Goal: Information Seeking & Learning: Learn about a topic

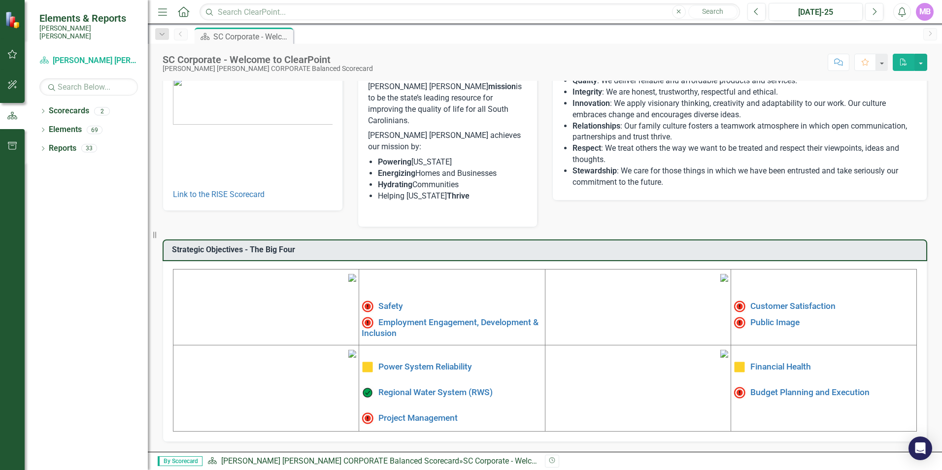
scroll to position [99, 0]
click at [380, 301] on link "Safety" at bounding box center [390, 306] width 25 height 10
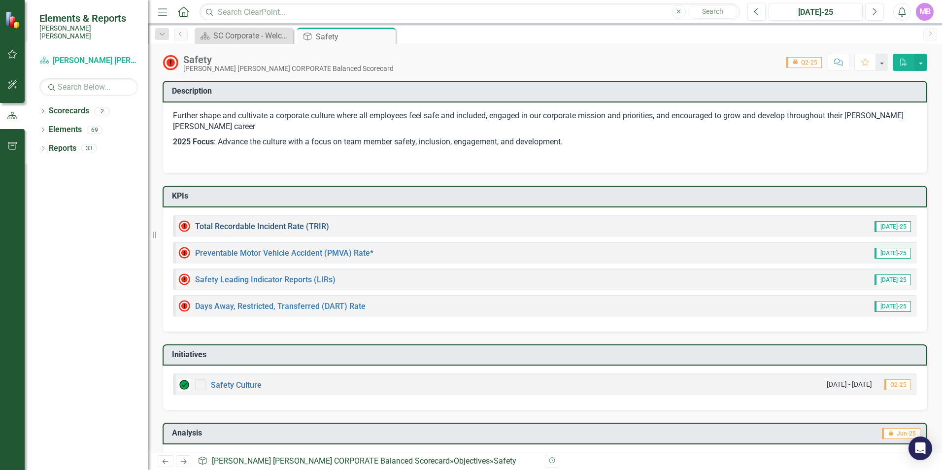
click at [307, 227] on link "Total Recordable Incident Rate (TRIR)" at bounding box center [262, 226] width 134 height 9
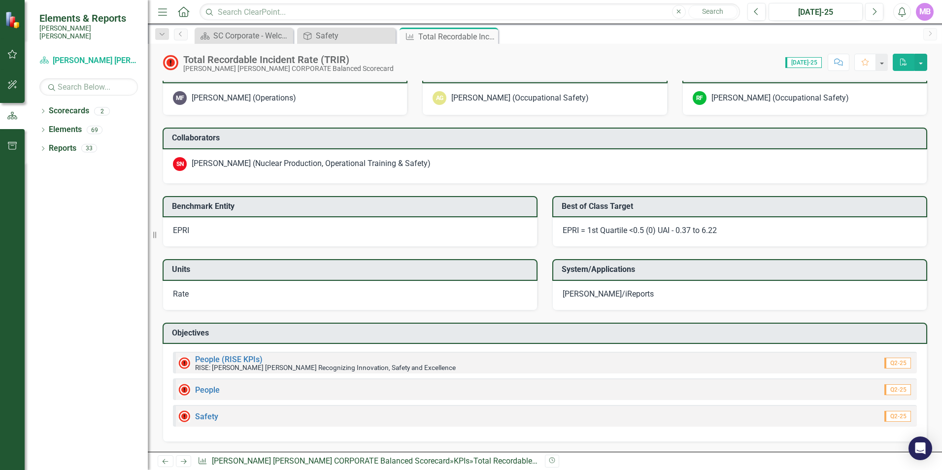
scroll to position [826, 0]
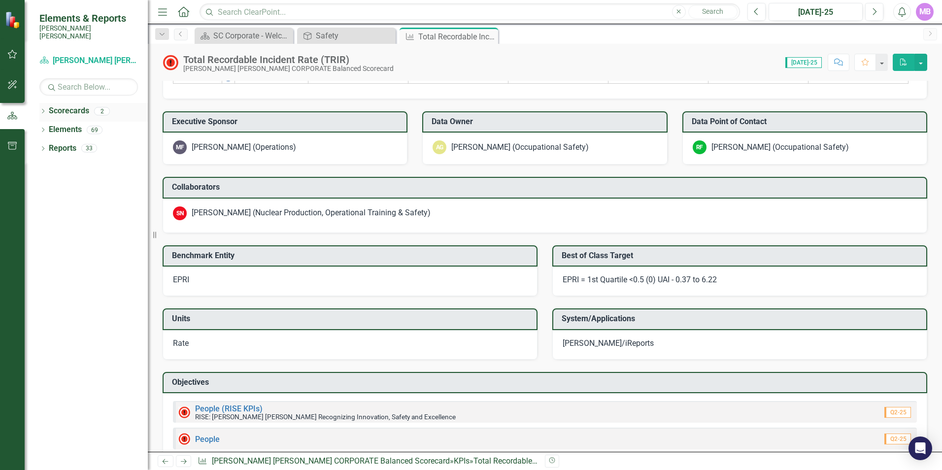
click at [70, 105] on link "Scorecards" at bounding box center [69, 110] width 40 height 11
click at [48, 106] on div "Dropdown Scorecards 2" at bounding box center [93, 112] width 108 height 19
click at [98, 107] on div "2" at bounding box center [102, 111] width 16 height 8
click at [41, 109] on icon "Dropdown" at bounding box center [42, 111] width 7 height 5
click at [68, 143] on link "RISE: [PERSON_NAME] [PERSON_NAME] Recognizing Innovation, Safety and Excellence" at bounding box center [101, 148] width 94 height 11
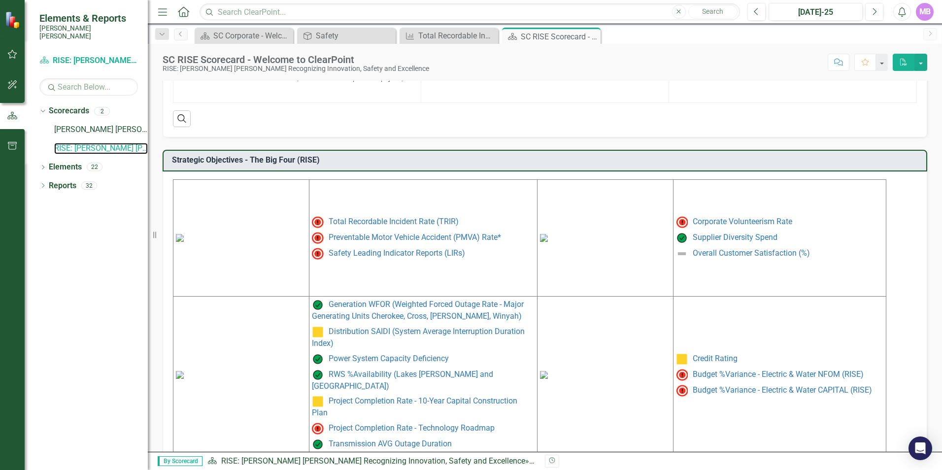
scroll to position [388, 0]
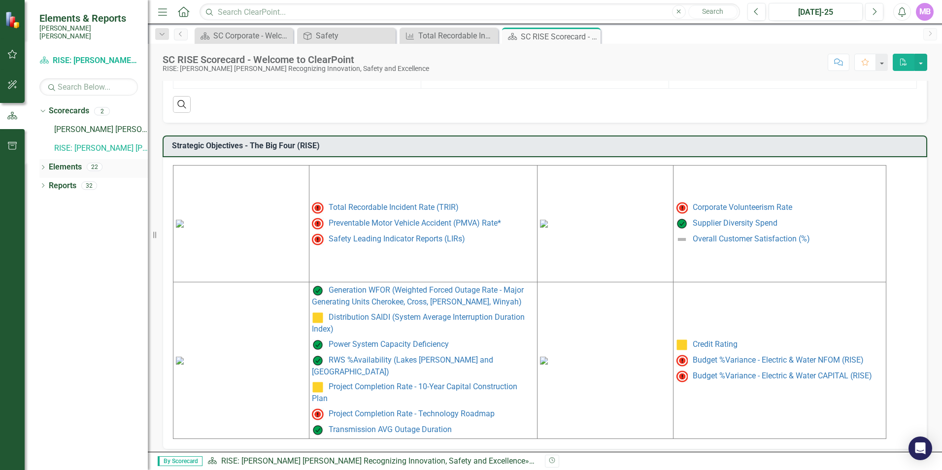
click at [41, 166] on icon "Dropdown" at bounding box center [42, 168] width 7 height 5
click at [47, 221] on icon at bounding box center [48, 223] width 2 height 4
click at [49, 184] on icon "Dropdown" at bounding box center [47, 186] width 7 height 5
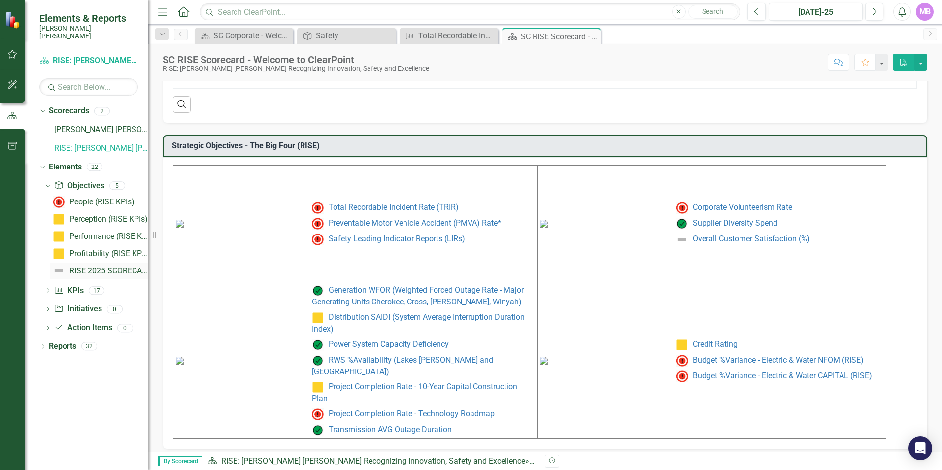
click at [79, 267] on div "RISE 2025 SCORECARD" at bounding box center [108, 271] width 78 height 9
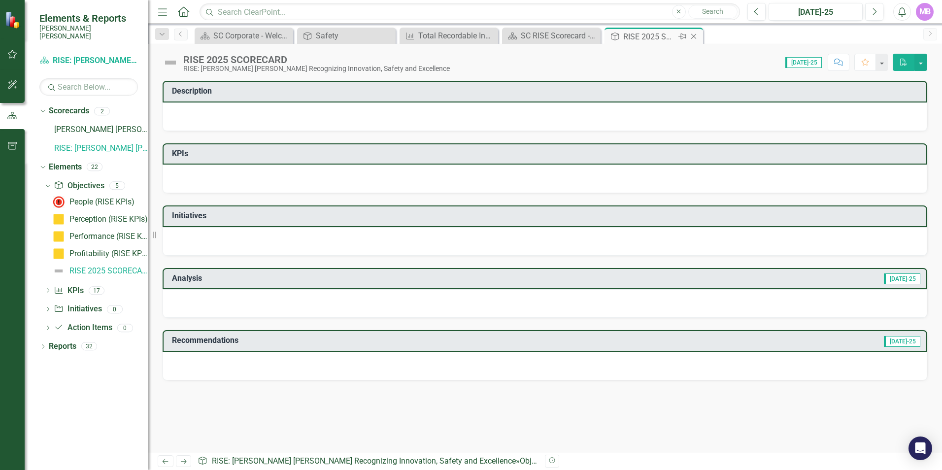
click at [691, 33] on icon "Close" at bounding box center [694, 37] width 10 height 8
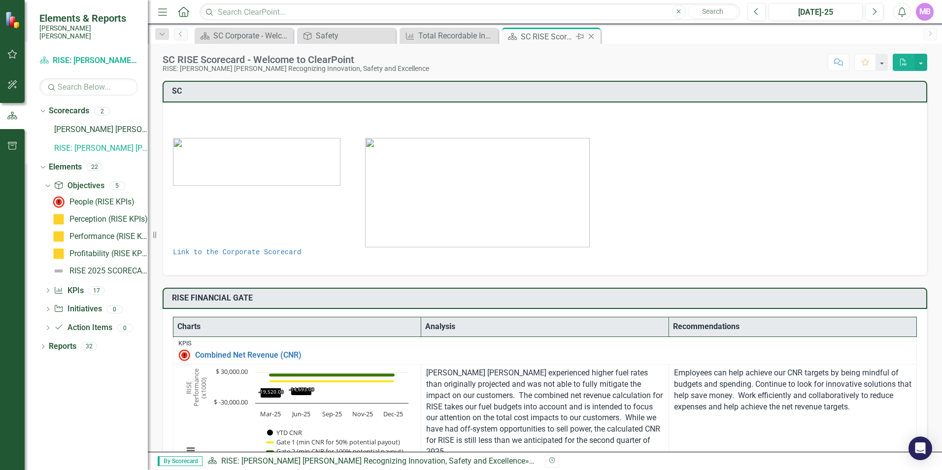
click at [595, 39] on icon "Close" at bounding box center [591, 37] width 10 height 8
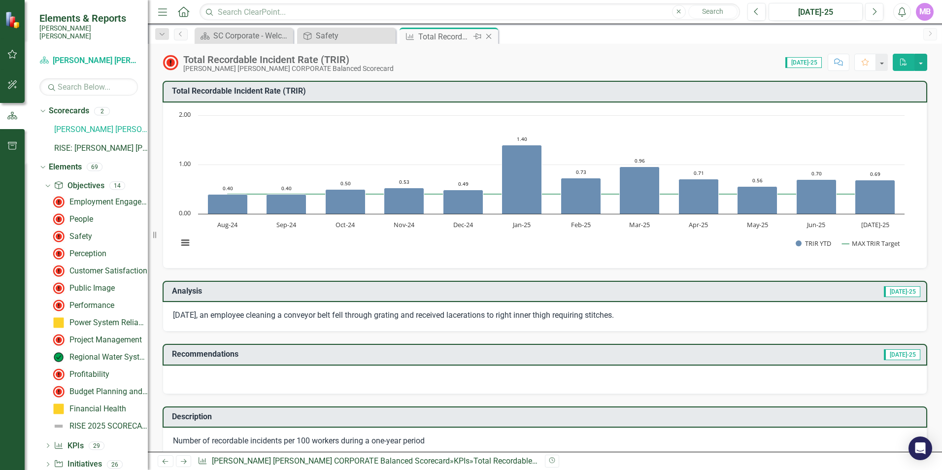
click at [488, 35] on icon "Close" at bounding box center [489, 37] width 10 height 8
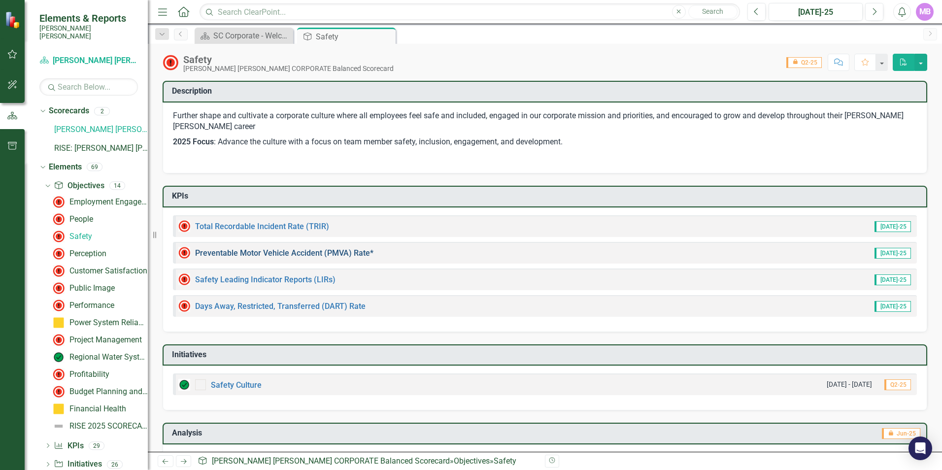
click at [349, 251] on link "Preventable Motor Vehicle Accident (PMVA) Rate*" at bounding box center [284, 252] width 178 height 9
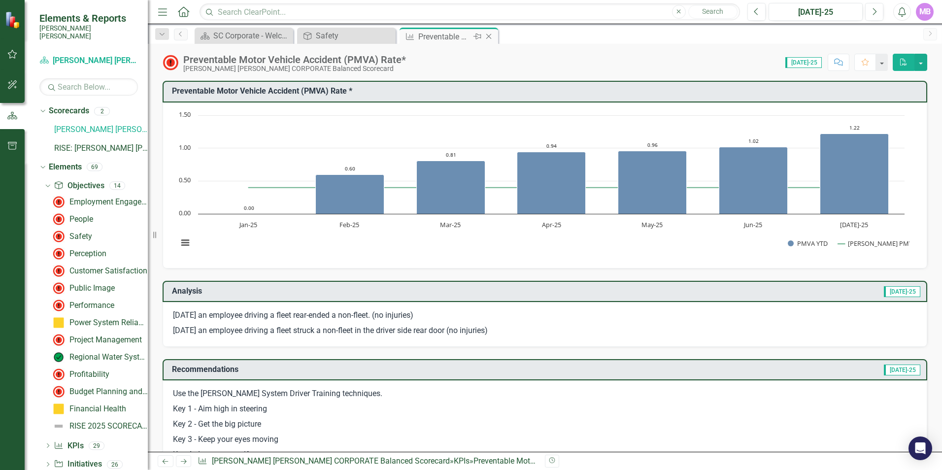
click at [491, 36] on icon "Close" at bounding box center [489, 37] width 10 height 8
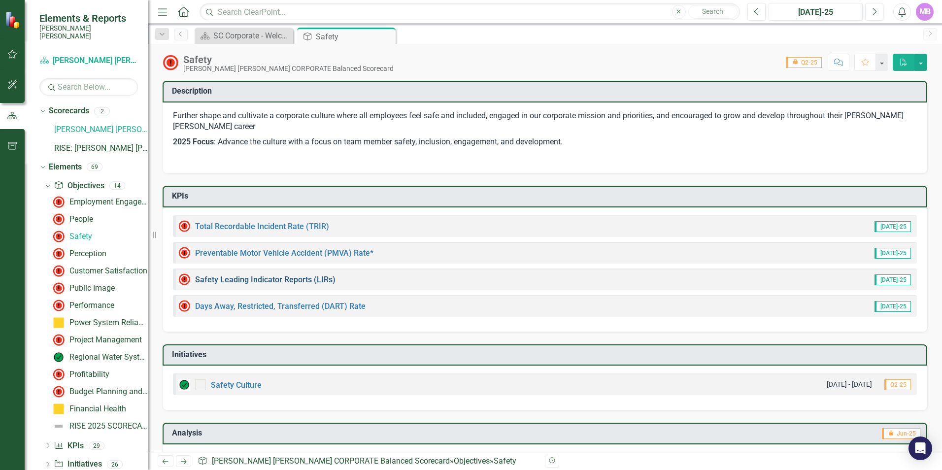
click at [315, 281] on link "Safety Leading Indicator Reports (LIRs)" at bounding box center [265, 279] width 140 height 9
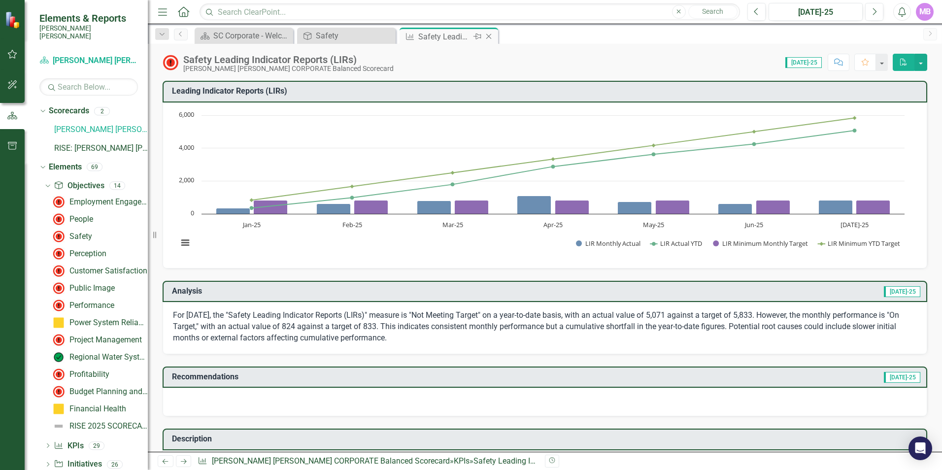
click at [491, 39] on icon "Close" at bounding box center [489, 37] width 10 height 8
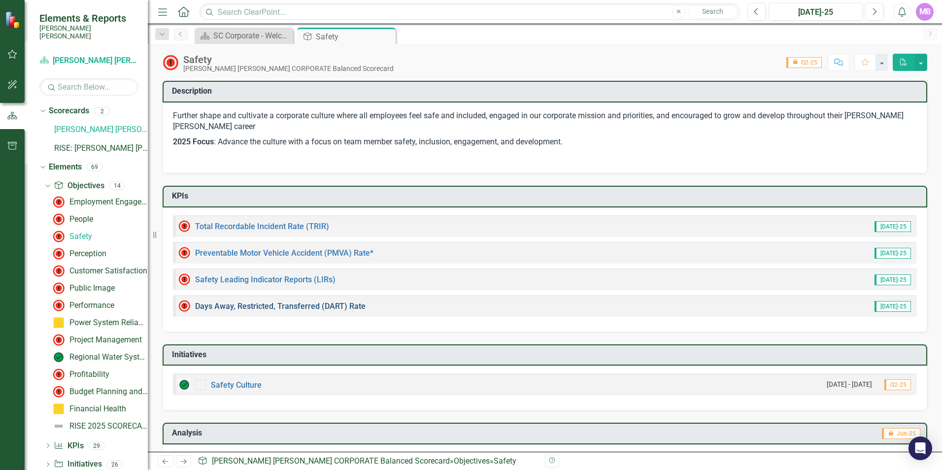
click at [351, 306] on link "Days Away, Restricted, Transferred (DART) Rate" at bounding box center [280, 306] width 170 height 9
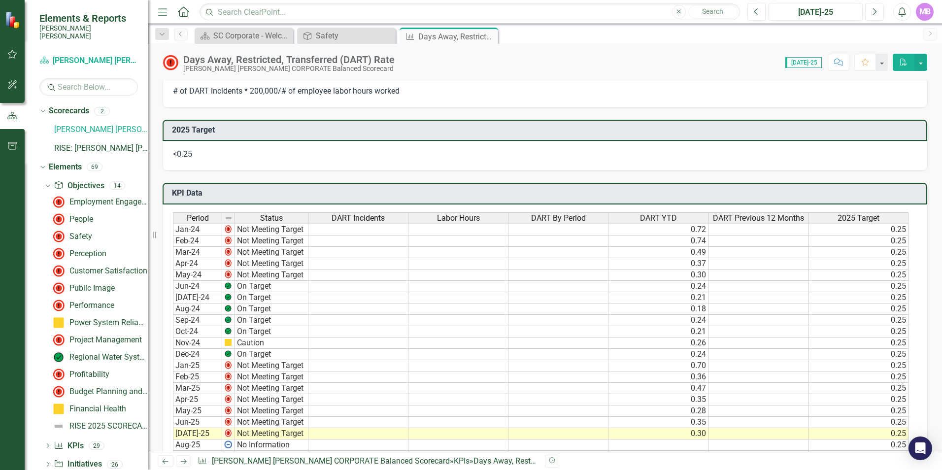
scroll to position [542, 0]
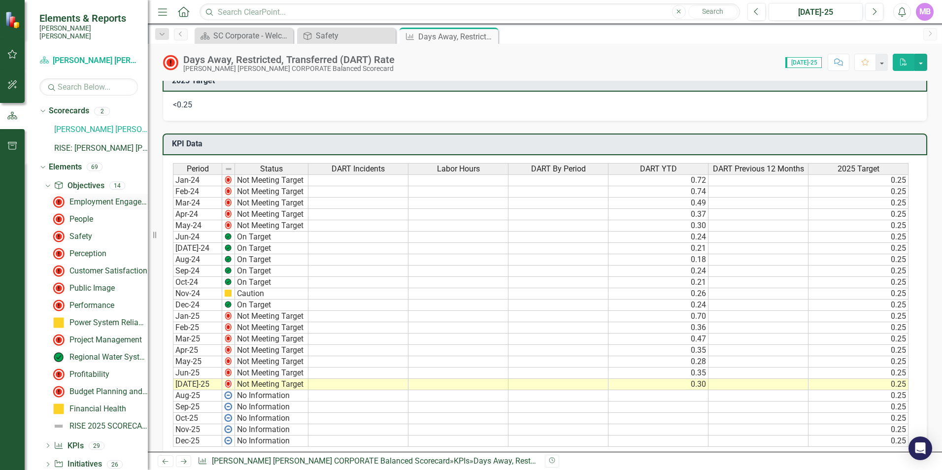
click at [87, 198] on div "Employment Engagement, Development & Inclusion" at bounding box center [108, 202] width 78 height 9
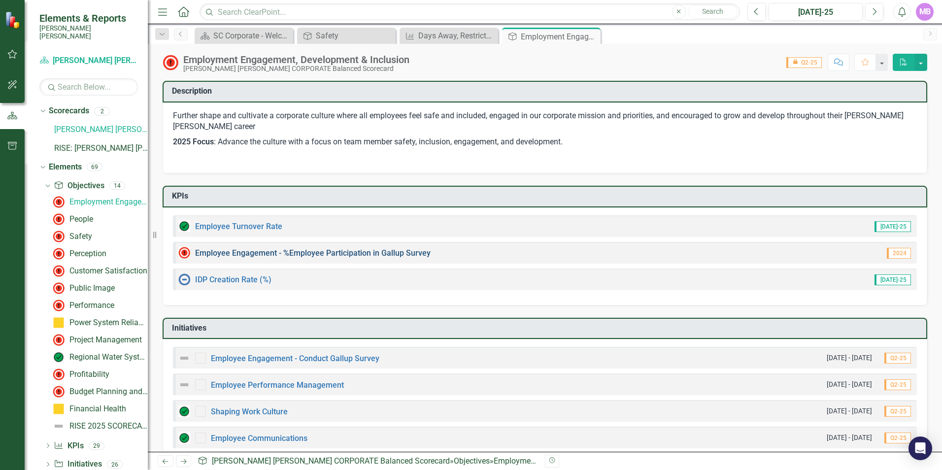
click at [245, 251] on link "Employee Engagement - %Employee Participation in Gallup Survey​" at bounding box center [313, 252] width 236 height 9
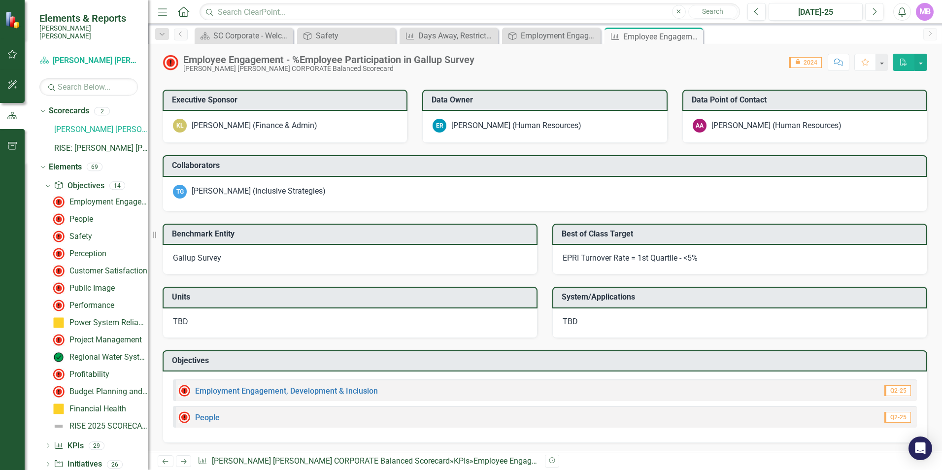
scroll to position [662, 0]
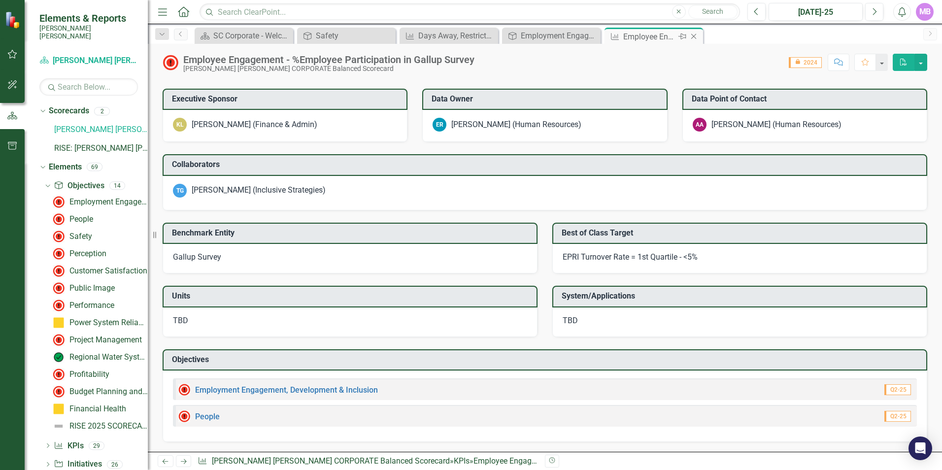
click at [691, 37] on icon "Close" at bounding box center [694, 37] width 10 height 8
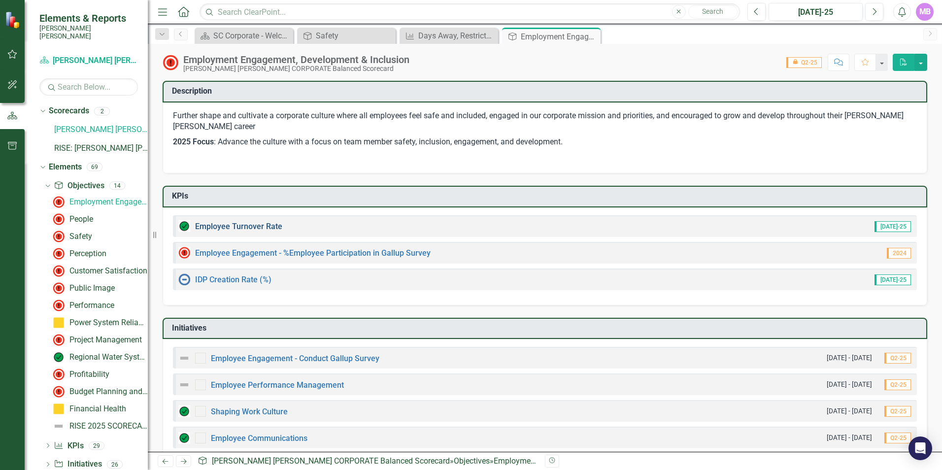
click at [267, 225] on link "Employee Turnover Rate​" at bounding box center [238, 226] width 87 height 9
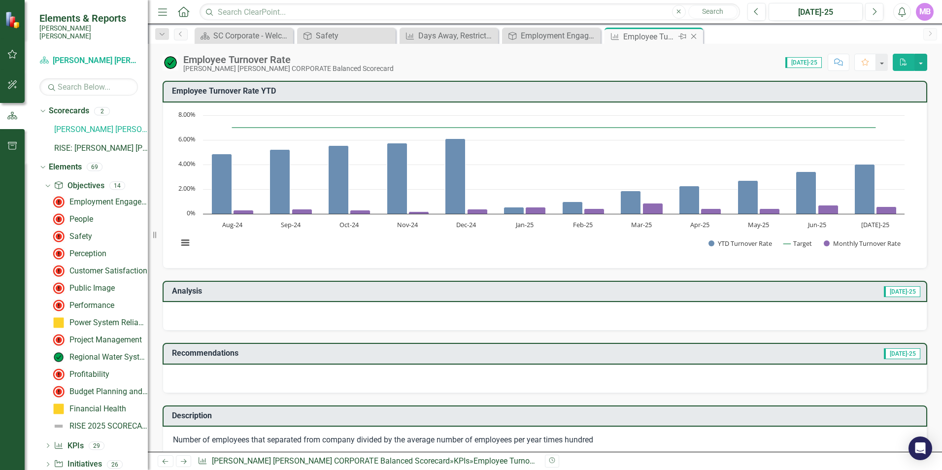
click at [693, 36] on icon at bounding box center [693, 36] width 5 height 5
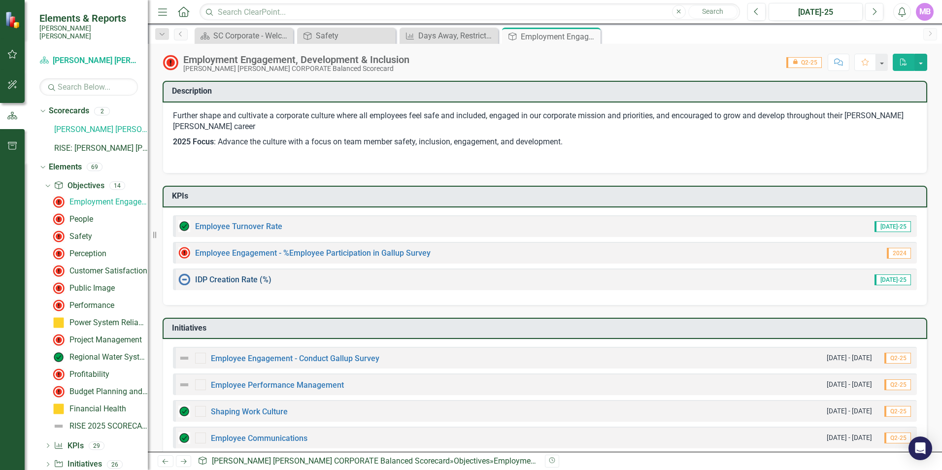
click at [249, 283] on link "IDP Creation Rate (%)" at bounding box center [233, 279] width 76 height 9
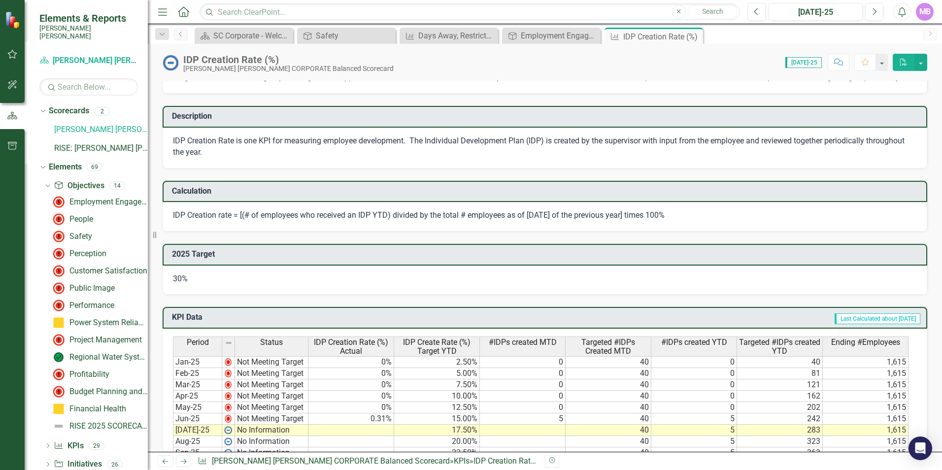
scroll to position [296, 0]
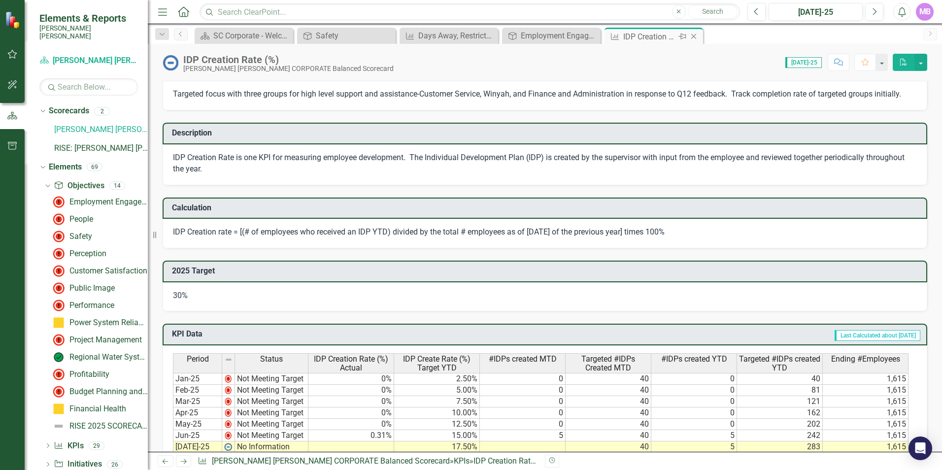
click at [692, 35] on icon "Close" at bounding box center [694, 37] width 10 height 8
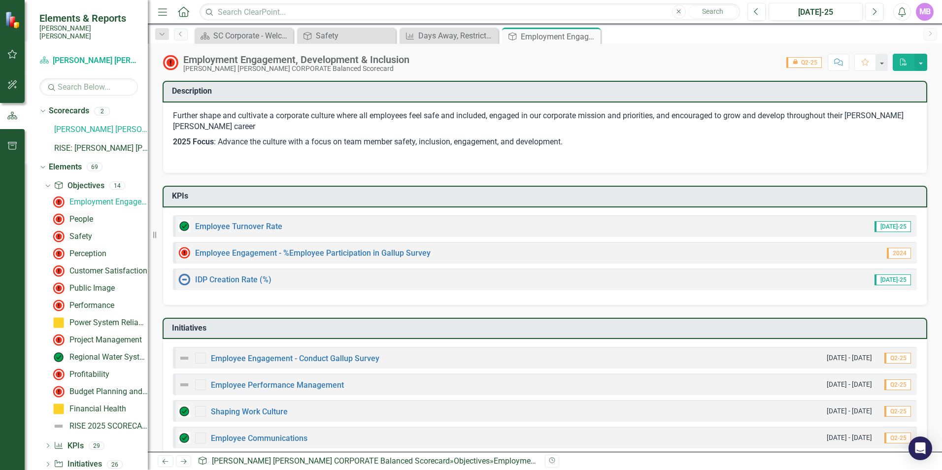
click at [87, 215] on div "People" at bounding box center [81, 219] width 24 height 9
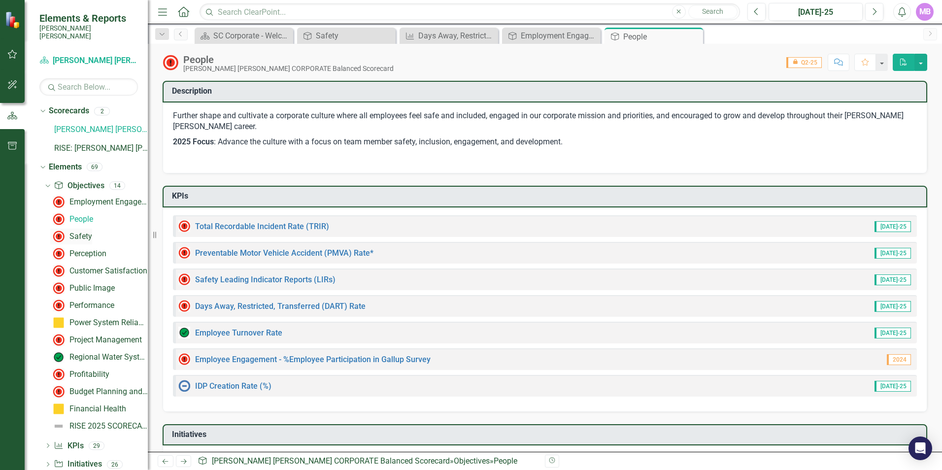
click at [74, 232] on div "Safety" at bounding box center [80, 236] width 23 height 9
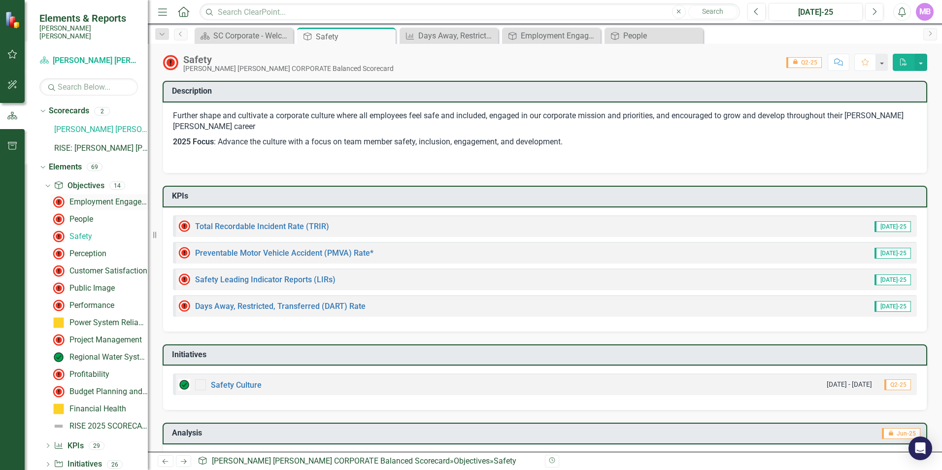
click at [89, 198] on div "Employment Engagement, Development & Inclusion" at bounding box center [108, 202] width 78 height 9
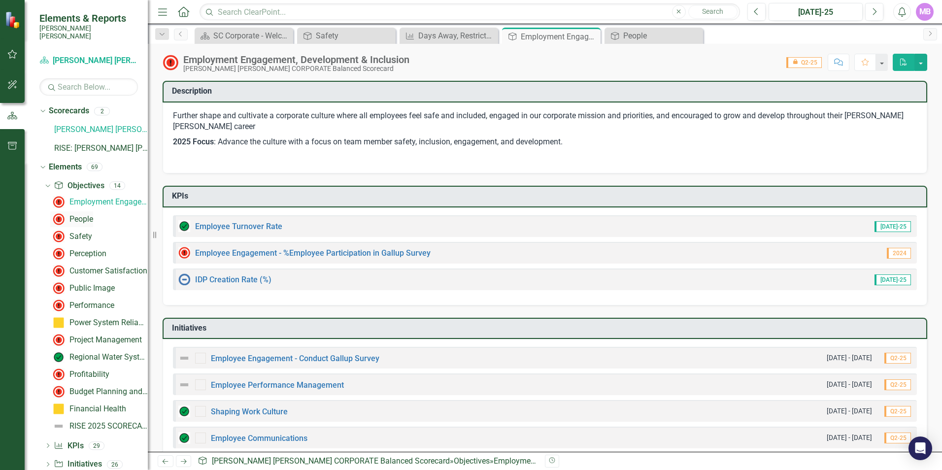
click at [83, 215] on div "People" at bounding box center [81, 219] width 24 height 9
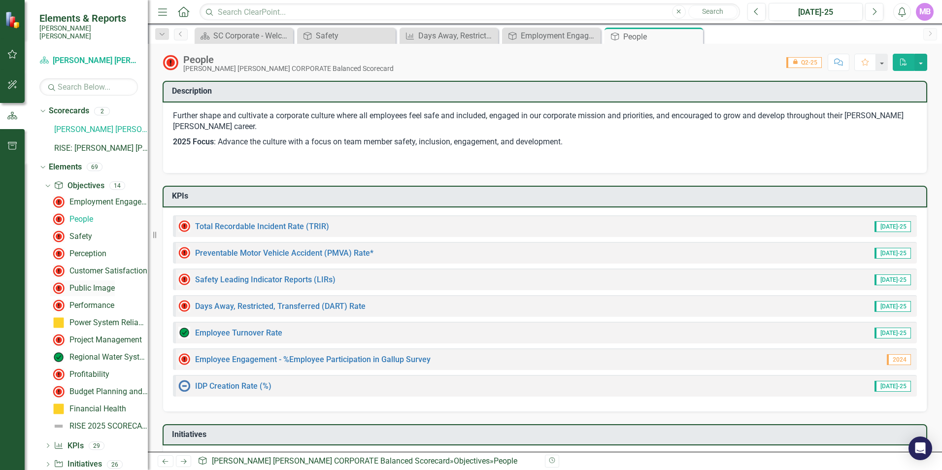
click at [99, 284] on div "Public Image" at bounding box center [91, 288] width 45 height 9
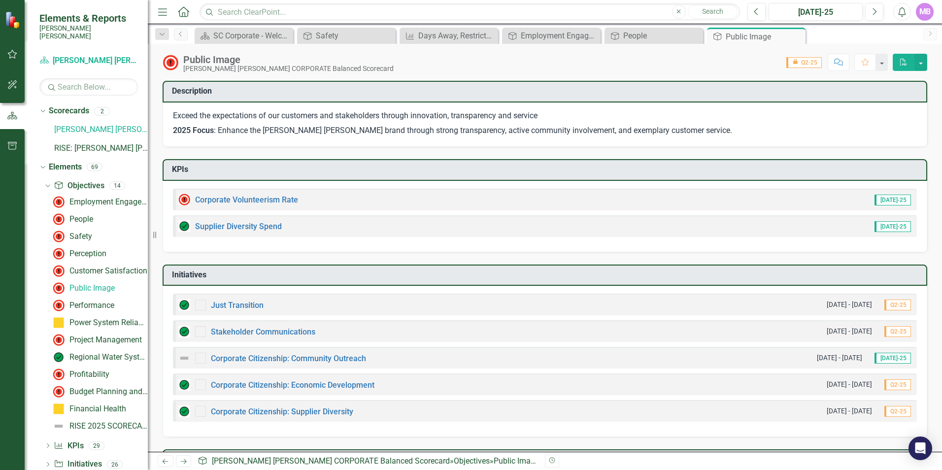
click at [238, 196] on div "Corporate Volunteerism Rate" at bounding box center [238, 200] width 120 height 12
click at [239, 198] on link "Corporate Volunteerism Rate" at bounding box center [246, 199] width 103 height 9
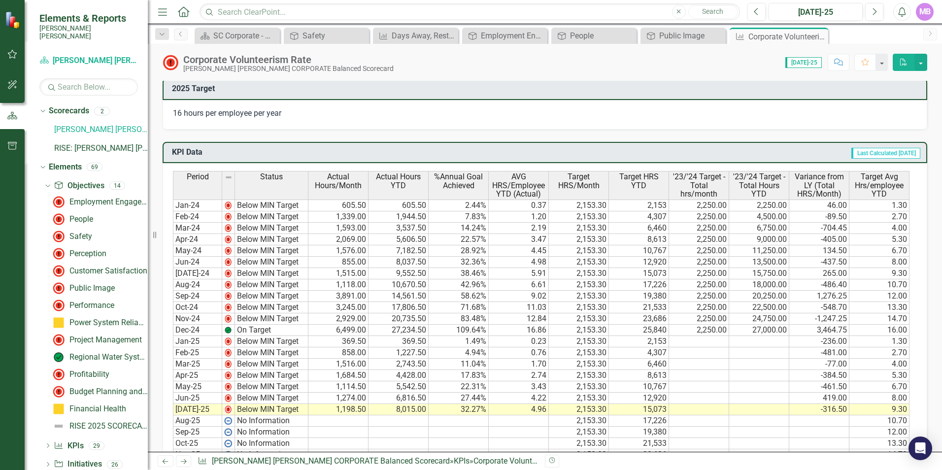
scroll to position [591, 0]
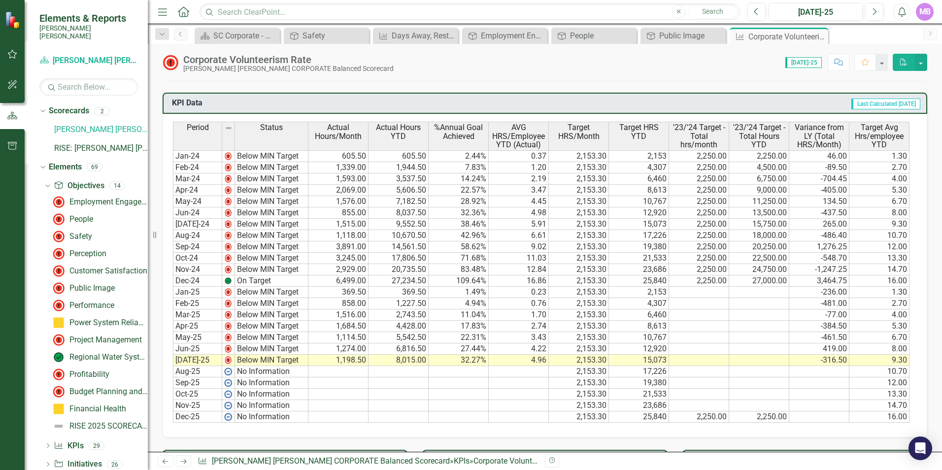
click at [0, 0] on icon "Close" at bounding box center [0, 0] width 0 height 0
